Goal: Task Accomplishment & Management: Manage account settings

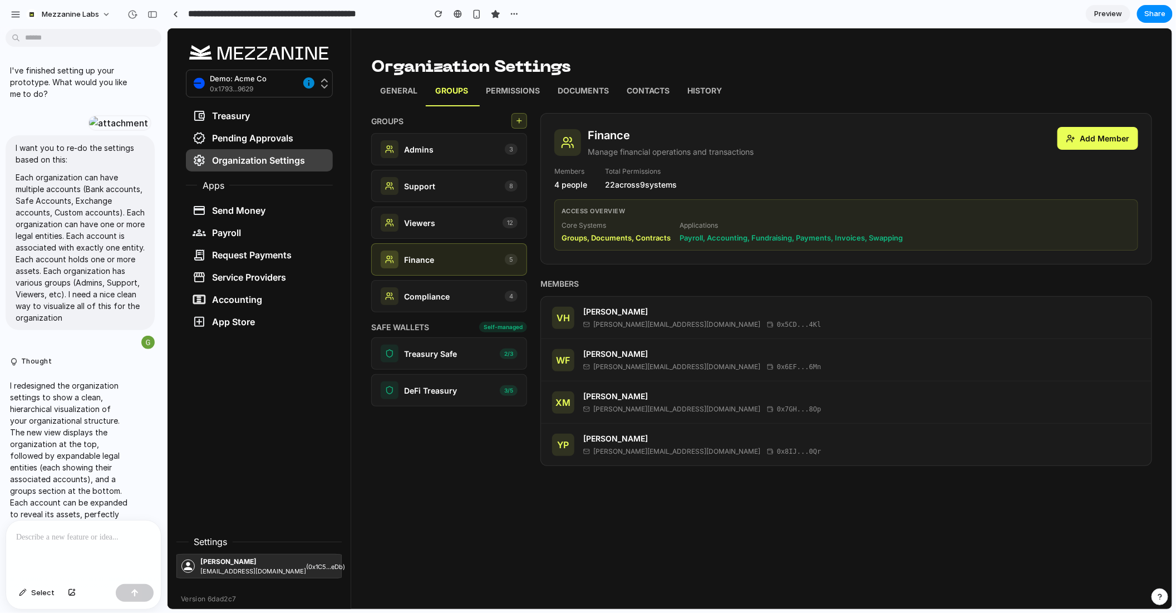
scroll to position [3046, 0]
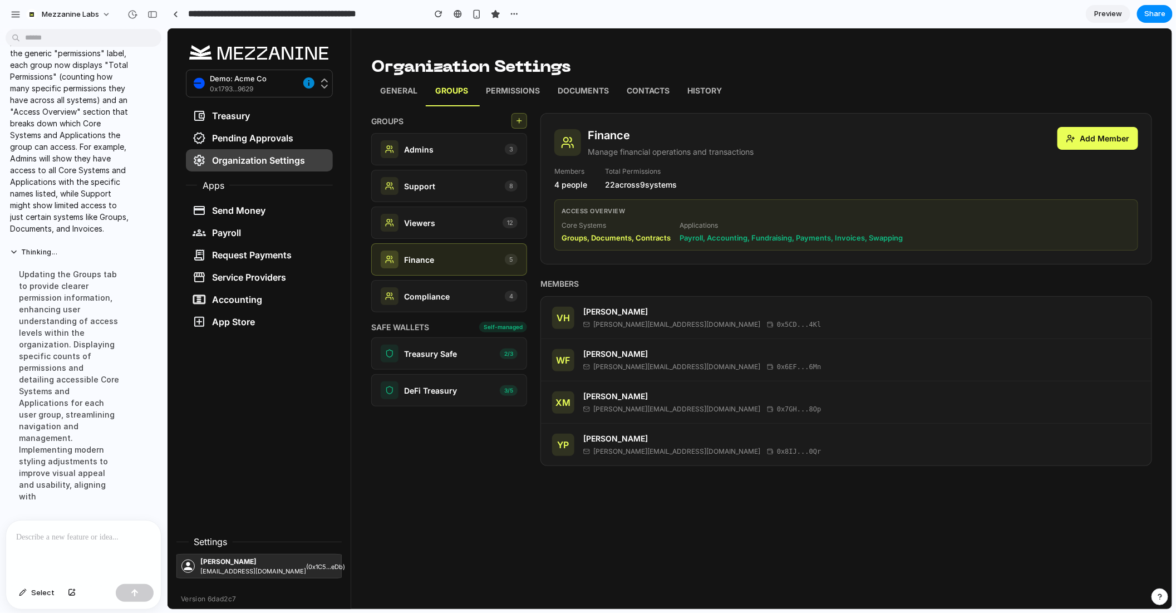
drag, startPoint x: 181, startPoint y: 632, endPoint x: 444, endPoint y: 226, distance: 483.1
click at [459, 218] on div "Viewers 12" at bounding box center [448, 222] width 137 height 18
click at [424, 224] on p "Viewers" at bounding box center [419, 223] width 31 height 12
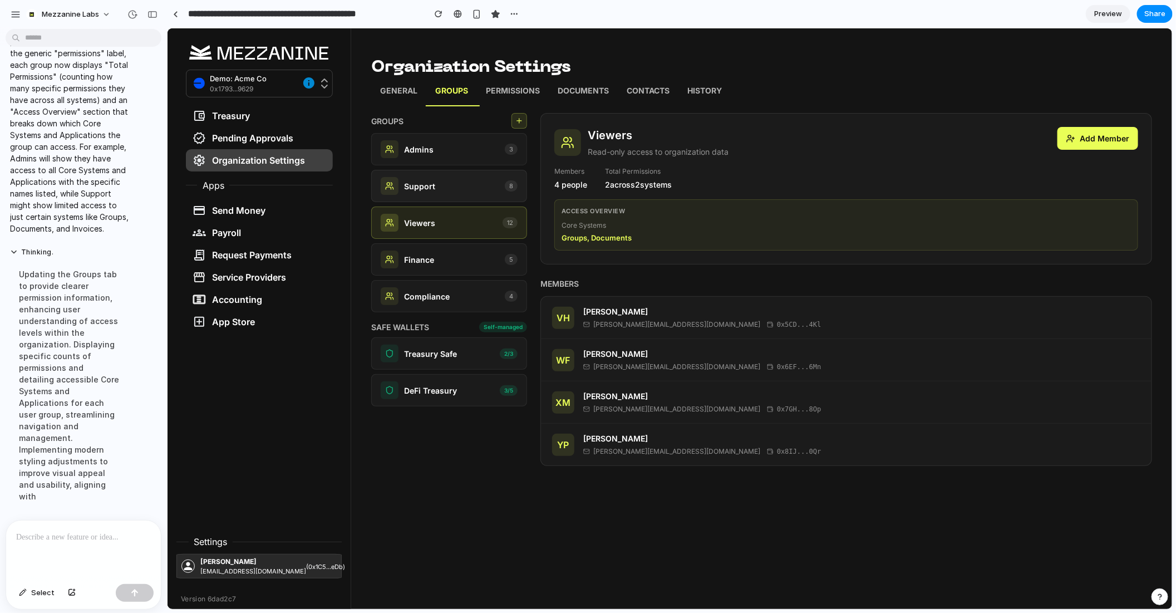
click at [455, 187] on div "Support 8" at bounding box center [448, 185] width 137 height 18
click at [442, 150] on div "Admins 3" at bounding box center [448, 149] width 137 height 18
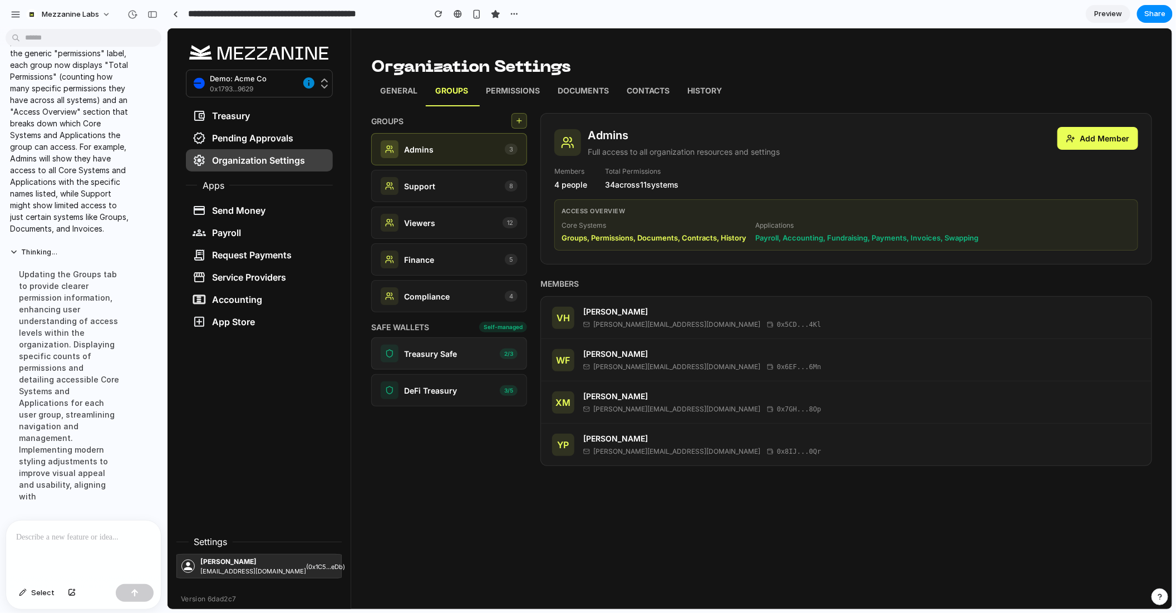
click at [460, 352] on div "Treasury Safe 2 / 3" at bounding box center [448, 353] width 137 height 18
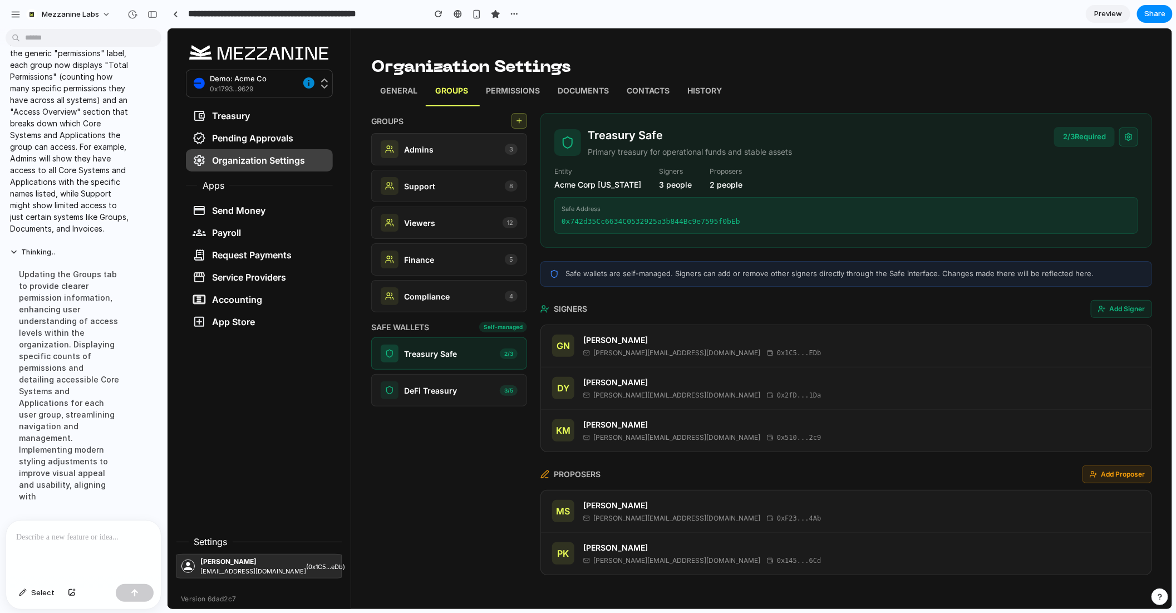
click at [450, 145] on div "Admins 3" at bounding box center [448, 149] width 137 height 18
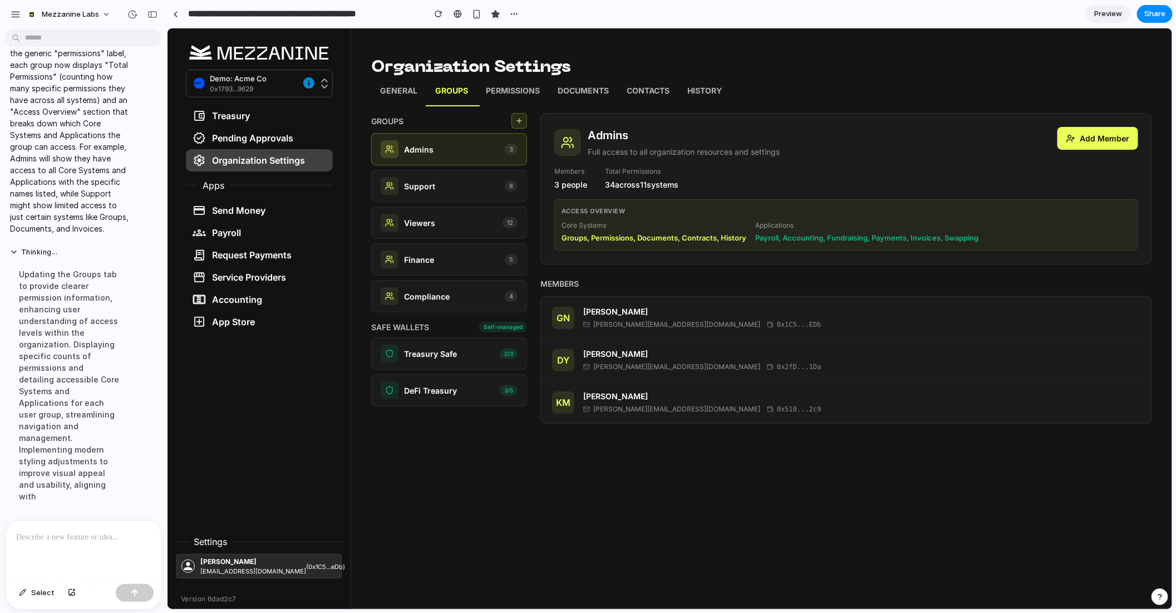
click at [511, 90] on p "Permissions" at bounding box center [512, 92] width 54 height 14
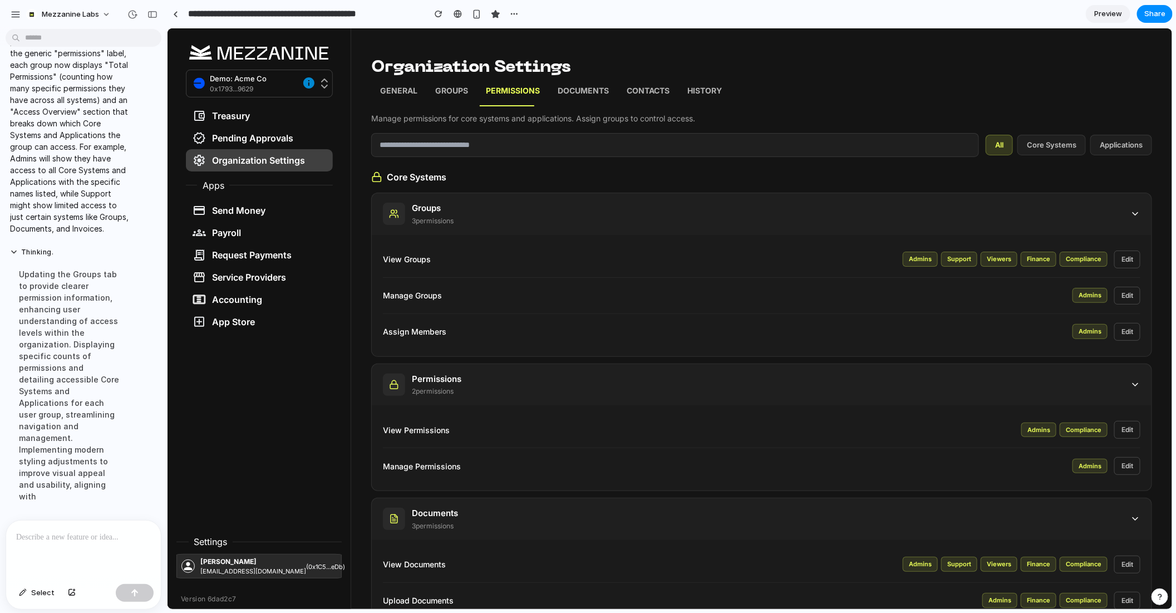
click at [1130, 258] on button "Edit" at bounding box center [1127, 259] width 26 height 18
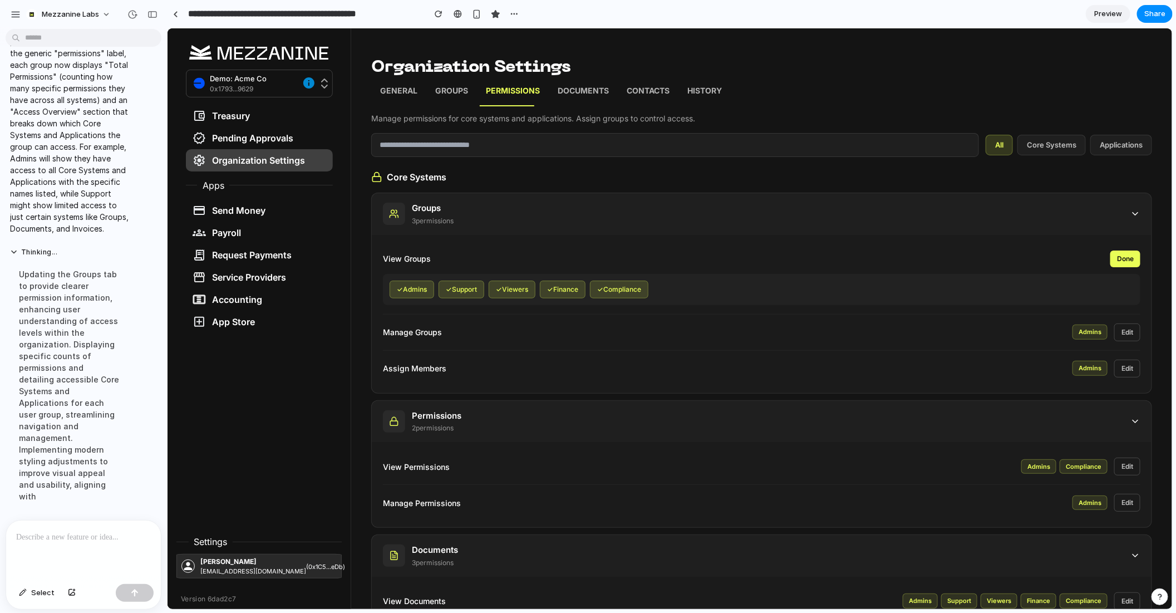
click at [622, 288] on button "✓ Compliance" at bounding box center [618, 289] width 58 height 18
click at [570, 290] on button "✓ Finance" at bounding box center [562, 289] width 46 height 18
click at [522, 293] on button "✓ Viewers" at bounding box center [511, 289] width 47 height 18
click at [525, 288] on button "Viewers" at bounding box center [508, 289] width 41 height 18
click at [1132, 261] on button "Done" at bounding box center [1125, 258] width 30 height 17
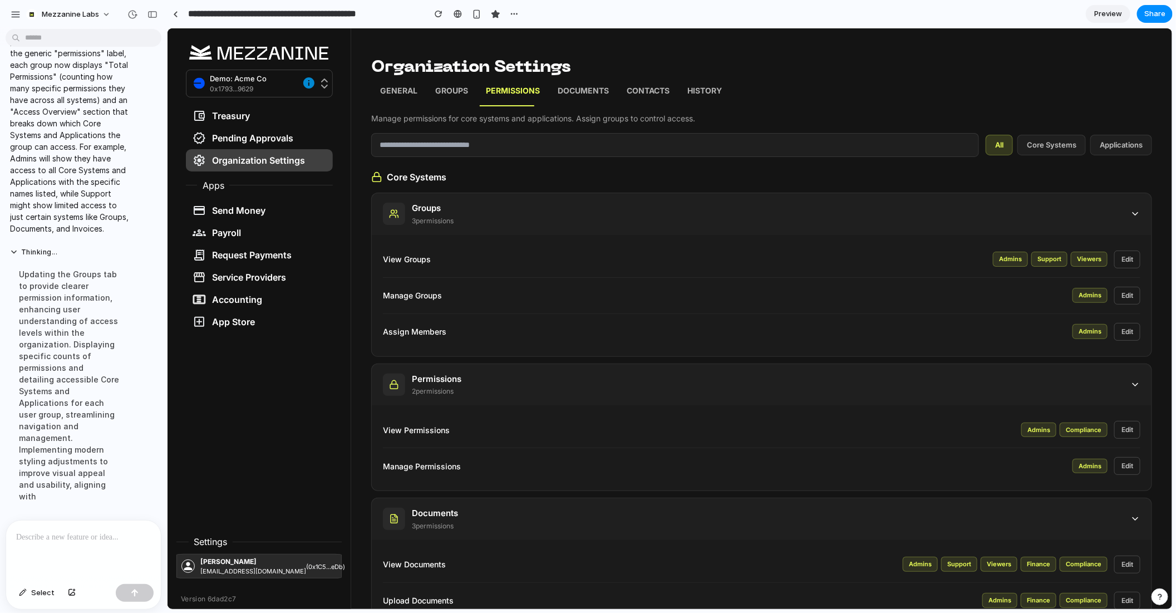
click at [1129, 259] on button "Edit" at bounding box center [1127, 259] width 26 height 18
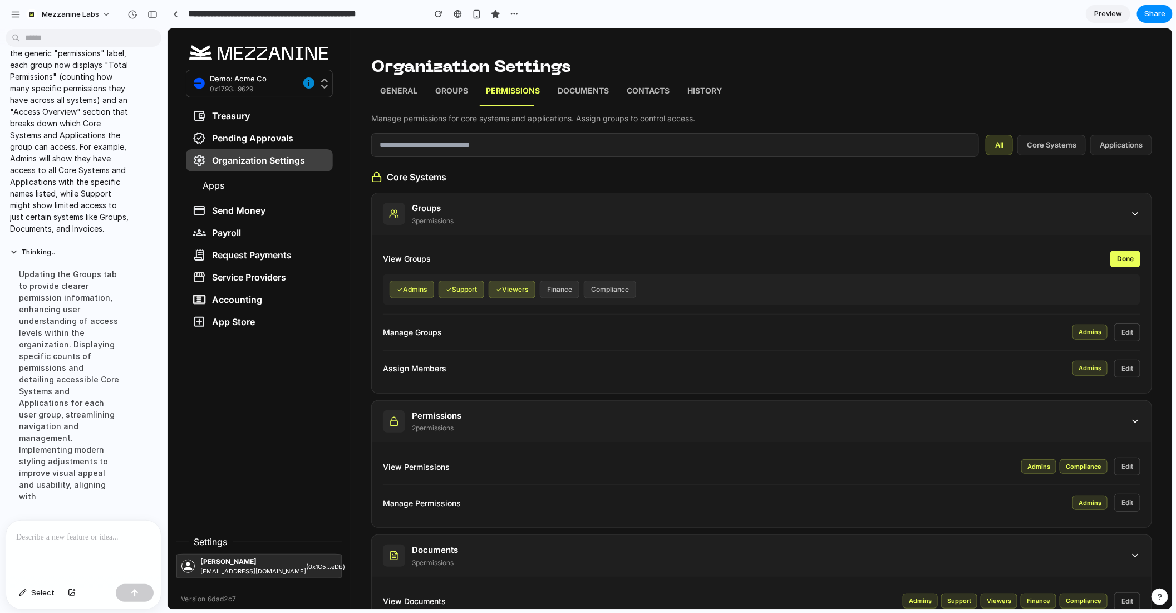
click at [1124, 255] on button "Done" at bounding box center [1125, 258] width 30 height 17
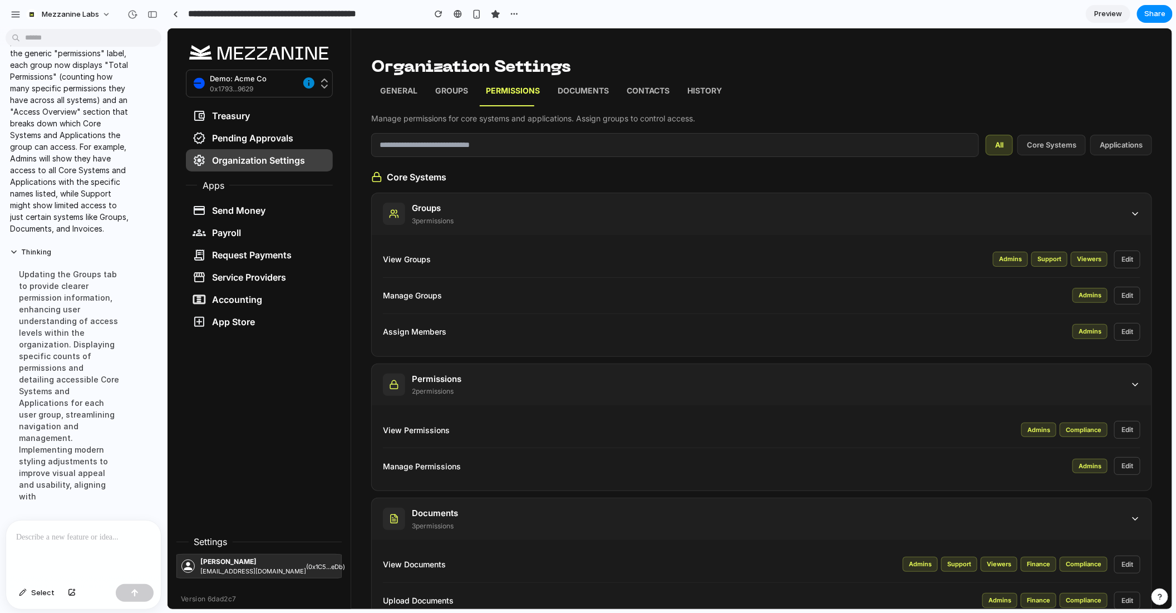
click at [1125, 296] on button "Edit" at bounding box center [1127, 295] width 26 height 18
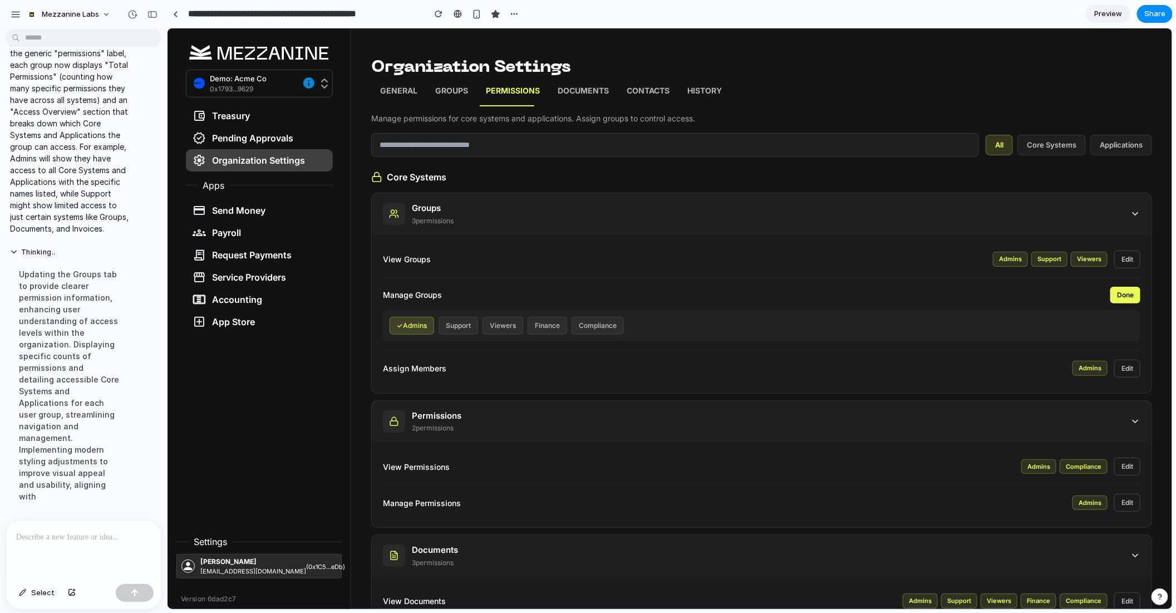
click at [1125, 295] on button "Done" at bounding box center [1125, 294] width 30 height 17
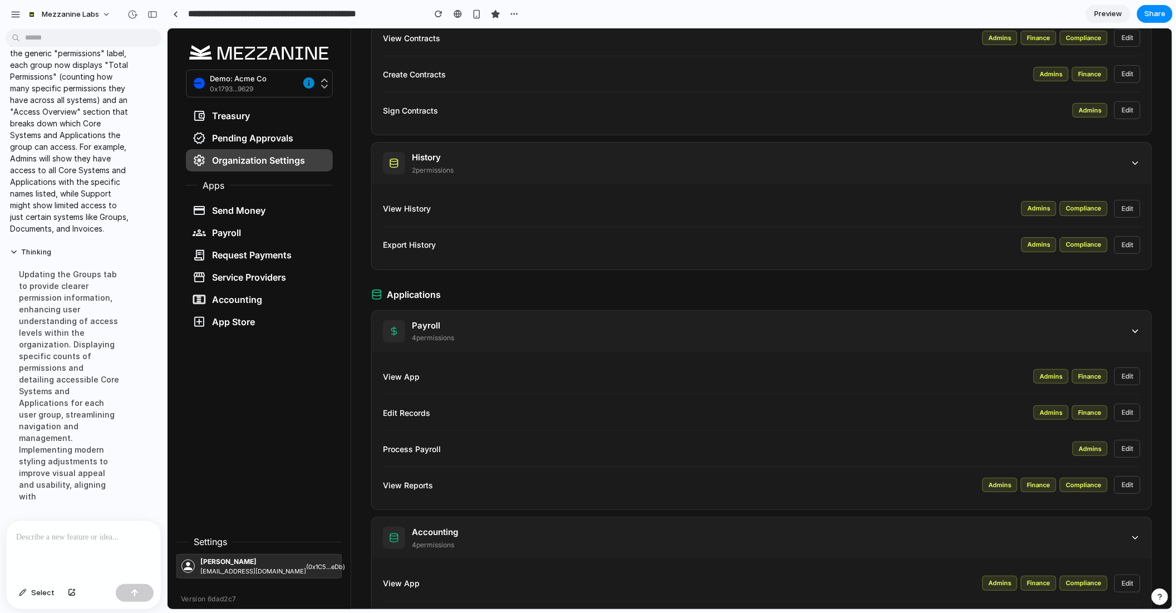
scroll to position [698, 0]
click at [1124, 368] on button "Edit" at bounding box center [1127, 375] width 26 height 18
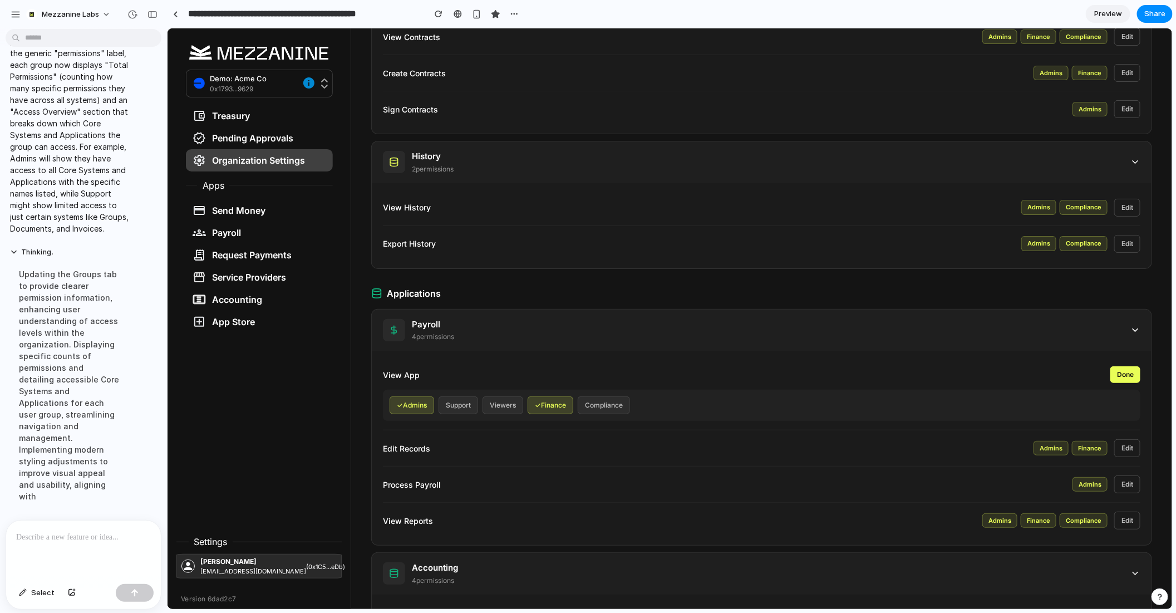
click at [1124, 368] on button "Done" at bounding box center [1125, 374] width 30 height 17
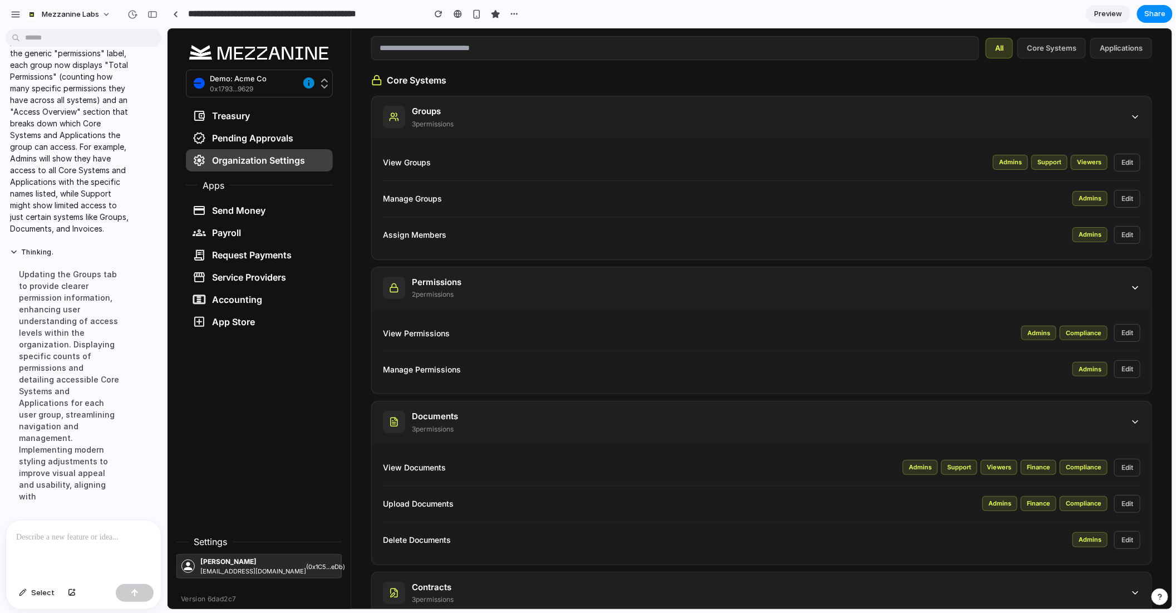
scroll to position [0, 0]
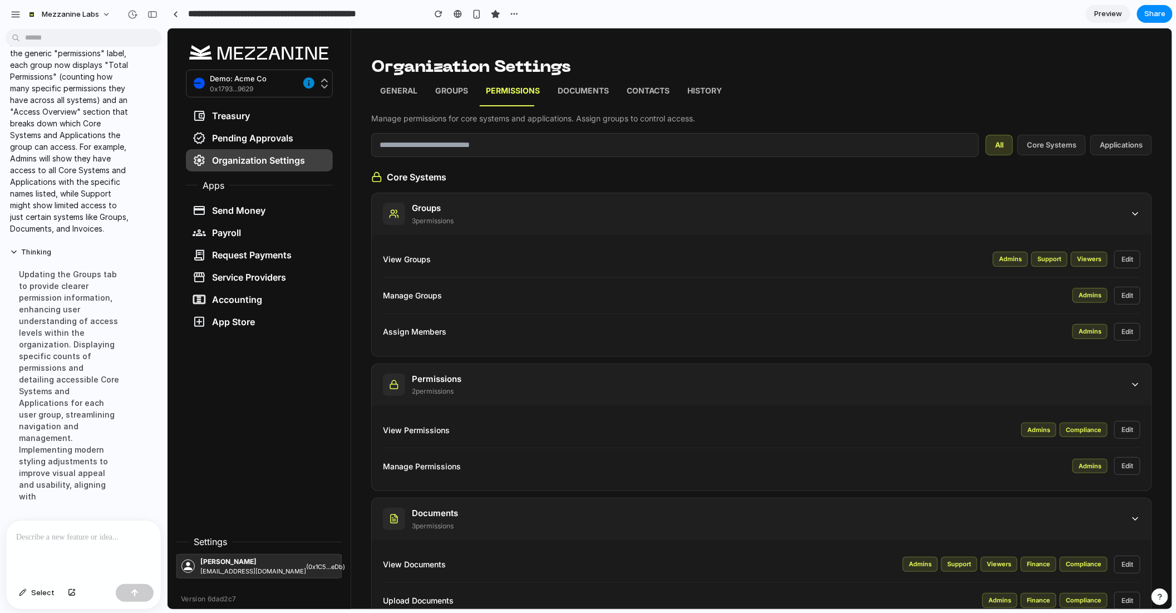
click at [445, 81] on link "Groups" at bounding box center [451, 92] width 51 height 28
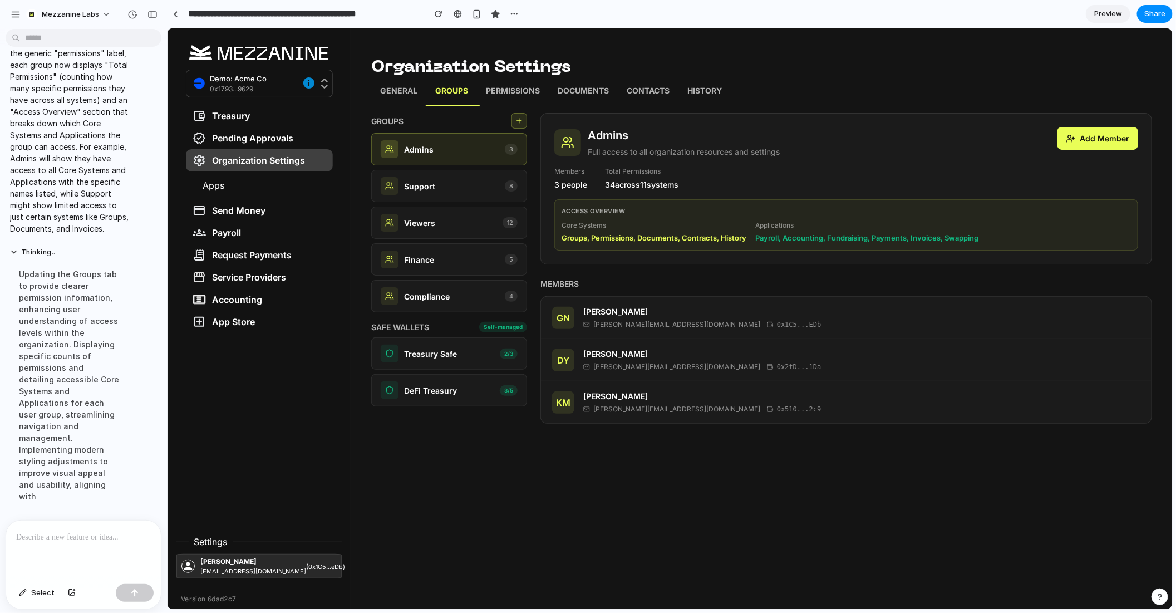
click at [505, 91] on p "Permissions" at bounding box center [512, 92] width 54 height 14
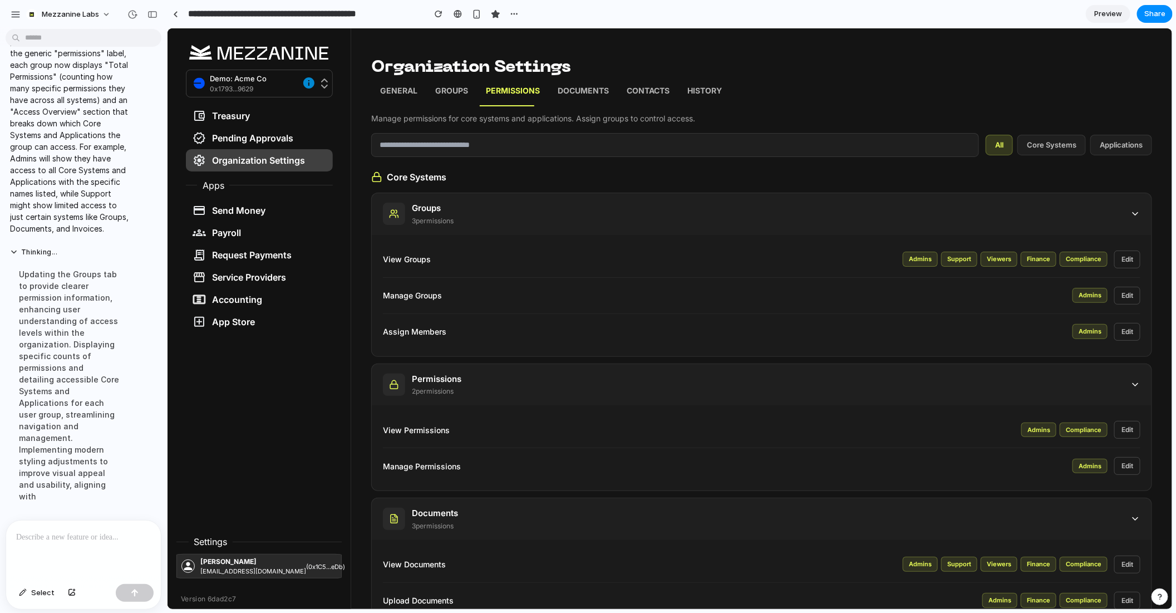
click at [450, 92] on p "Groups" at bounding box center [451, 92] width 33 height 14
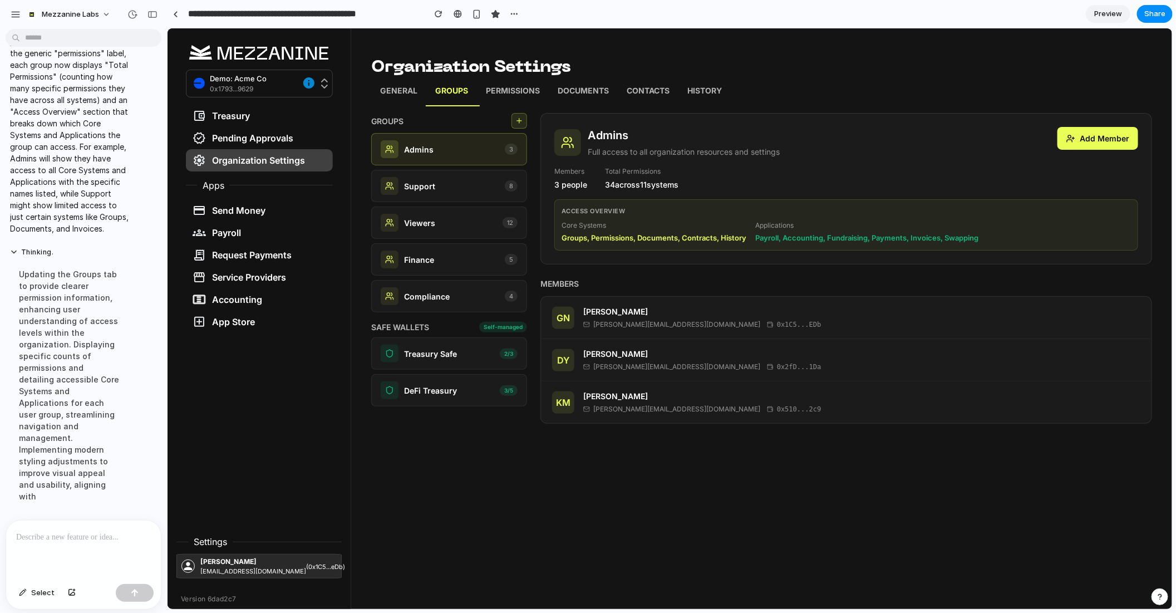
click at [80, 540] on p at bounding box center [83, 536] width 135 height 13
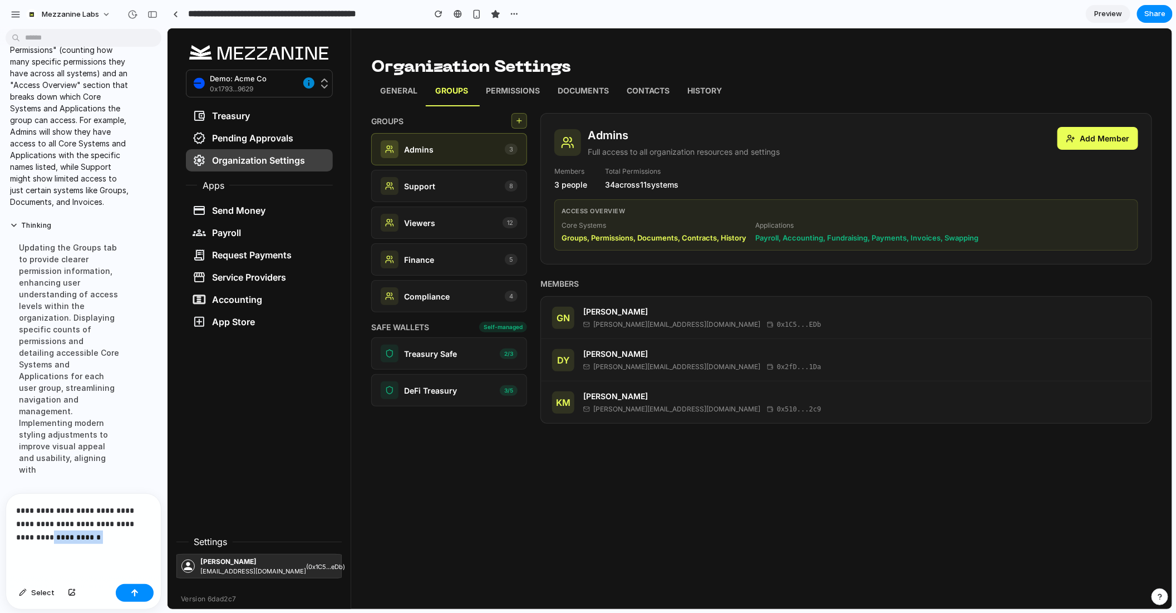
drag, startPoint x: 101, startPoint y: 538, endPoint x: 36, endPoint y: 536, distance: 65.2
click at [36, 536] on p "**********" at bounding box center [83, 524] width 135 height 40
click at [517, 85] on p "Permissions" at bounding box center [512, 92] width 54 height 14
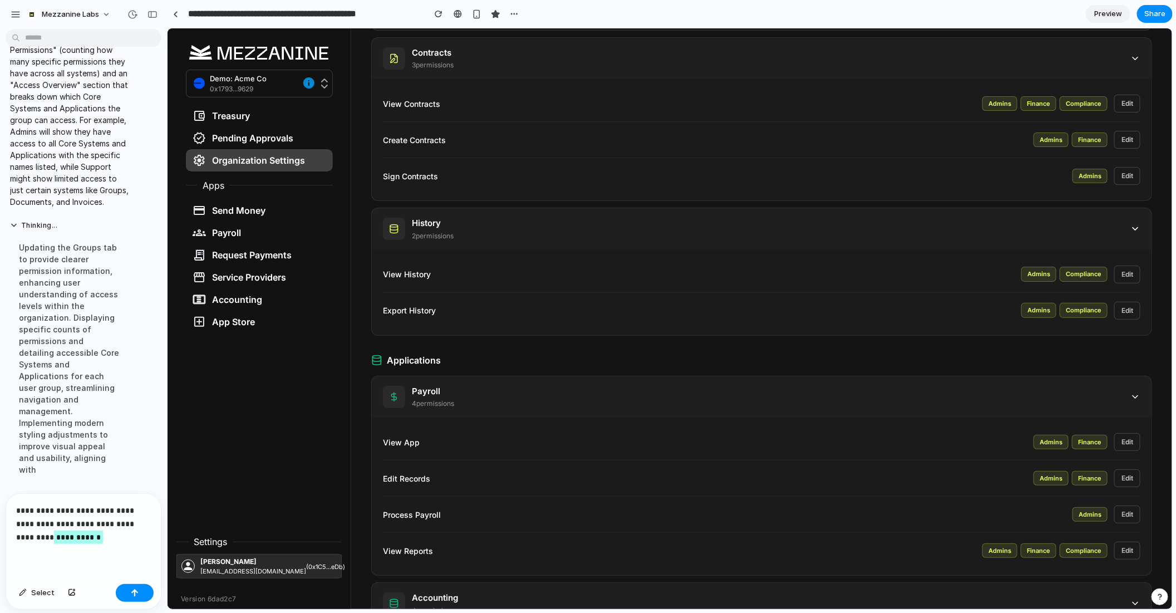
scroll to position [628, 0]
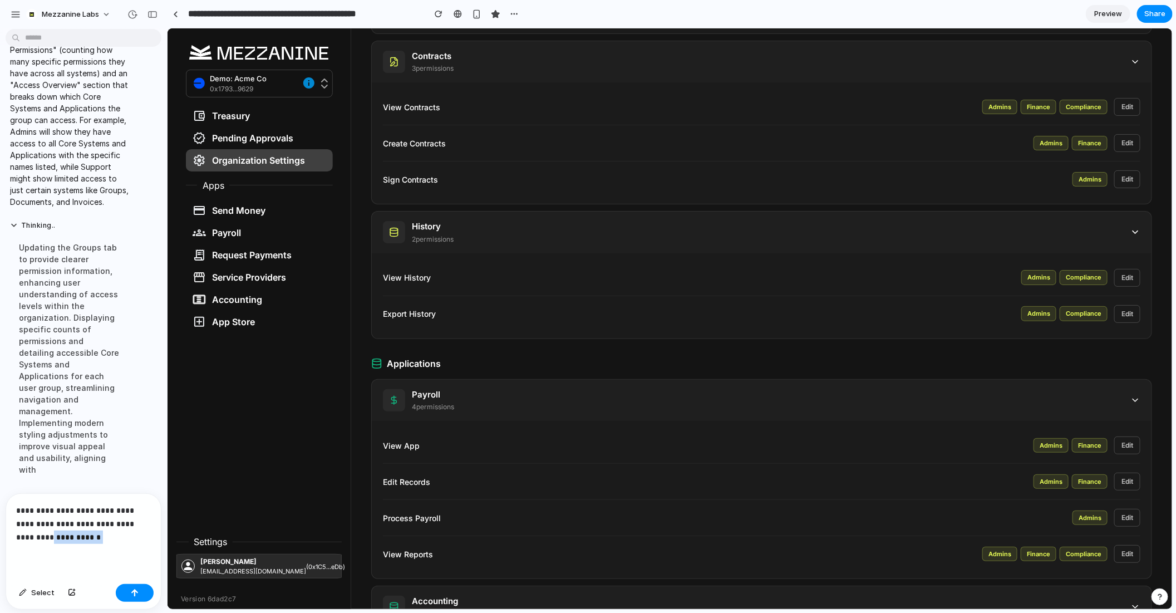
click at [95, 539] on p "**********" at bounding box center [83, 524] width 135 height 40
drag, startPoint x: 86, startPoint y: 537, endPoint x: 41, endPoint y: 536, distance: 45.6
click at [41, 536] on p "**********" at bounding box center [83, 524] width 135 height 40
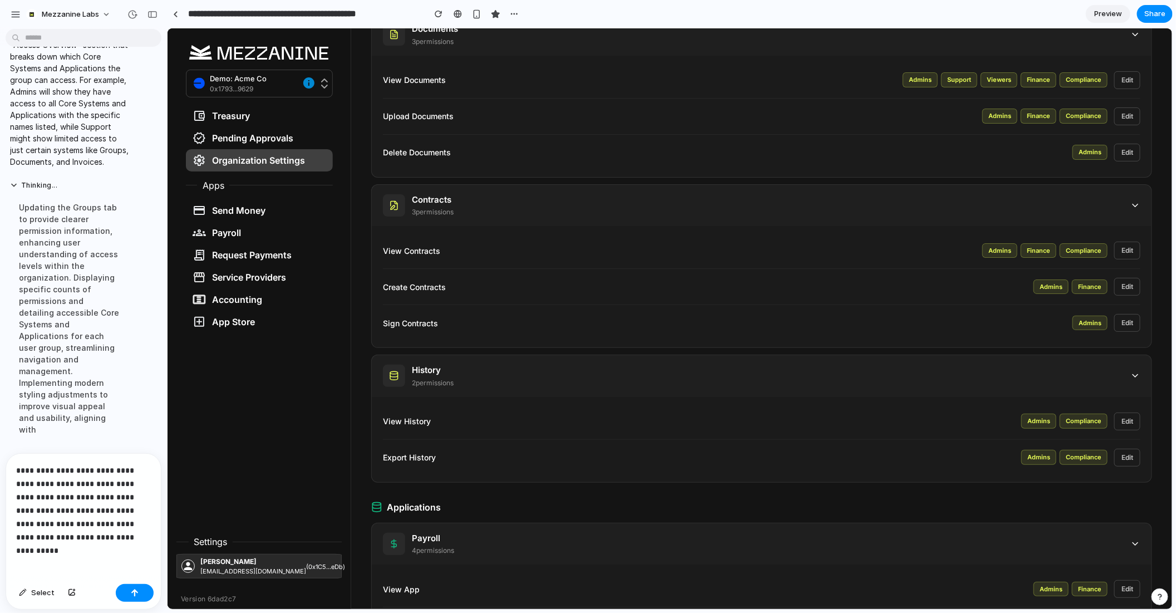
scroll to position [0, 0]
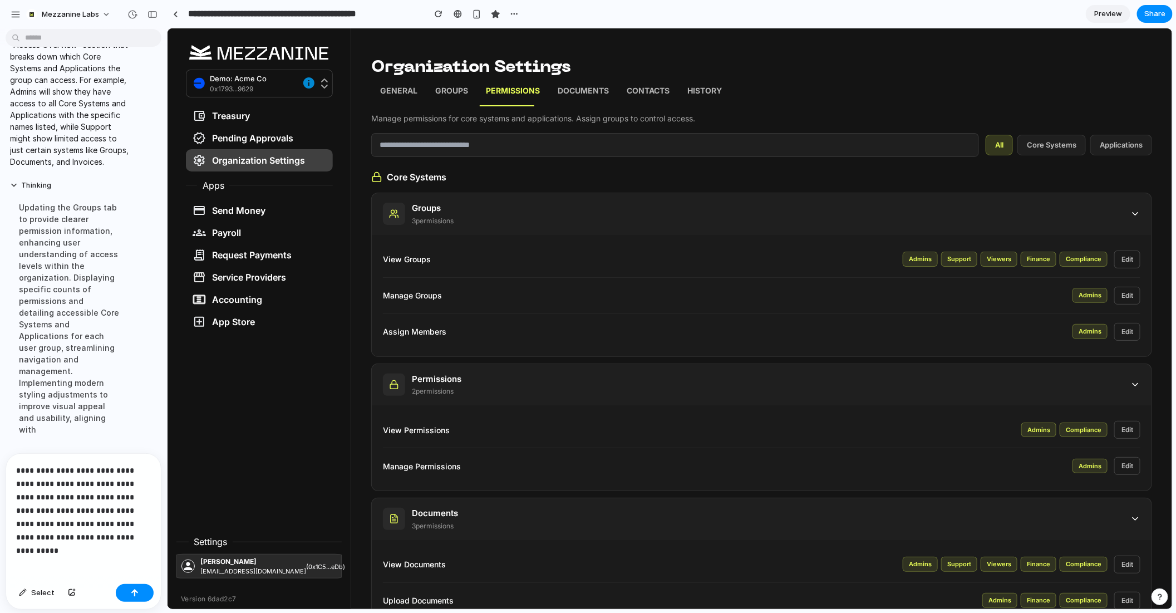
click at [445, 95] on p "Groups" at bounding box center [451, 92] width 33 height 14
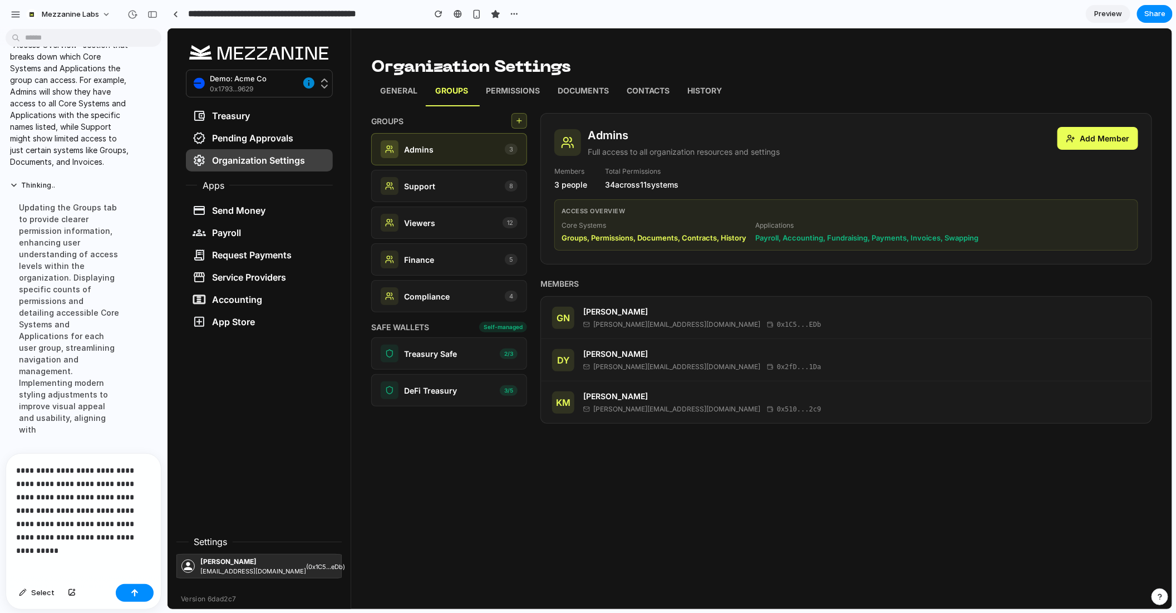
click at [33, 498] on p "**********" at bounding box center [83, 504] width 135 height 80
click at [143, 539] on p "**********" at bounding box center [83, 504] width 135 height 80
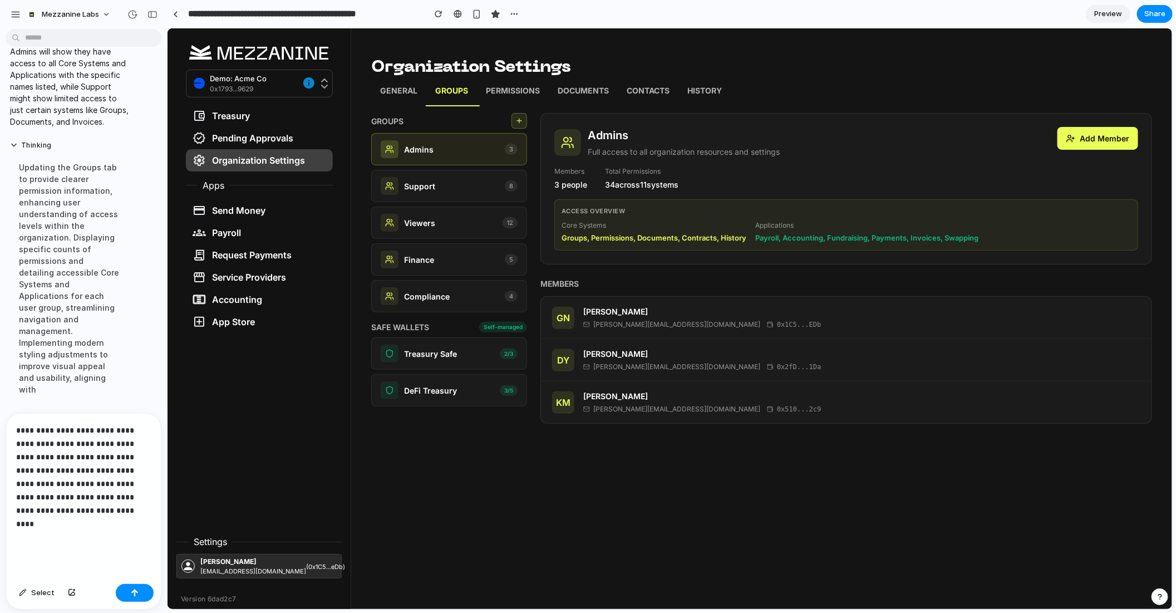
scroll to position [3170, 0]
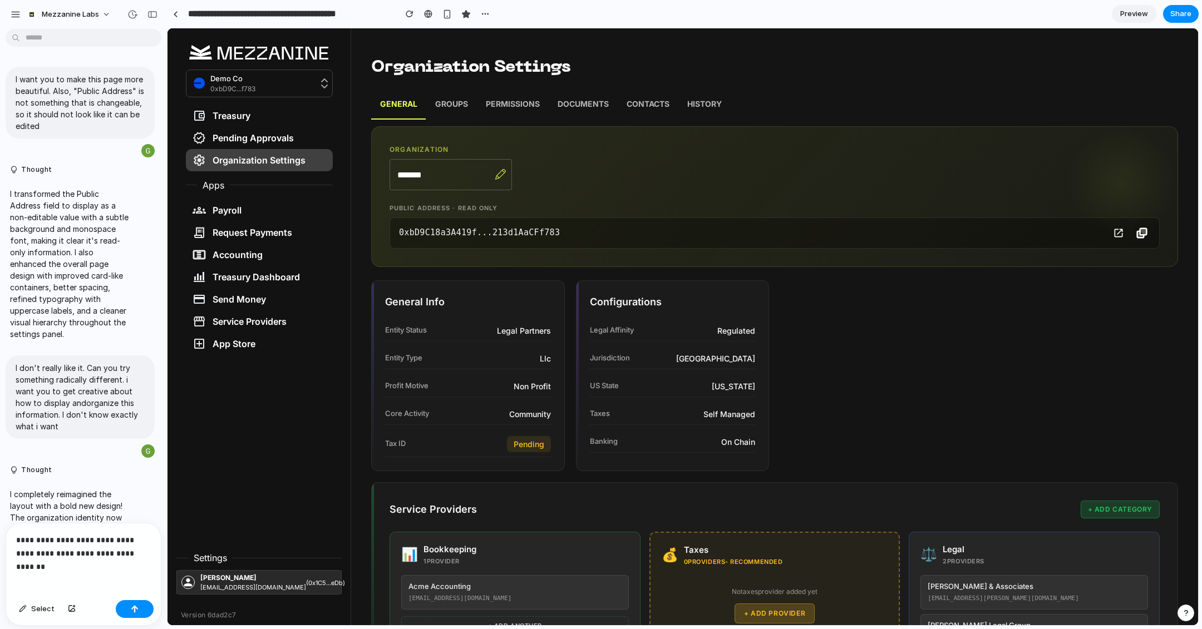
scroll to position [765, 0]
